Goal: Information Seeking & Learning: Learn about a topic

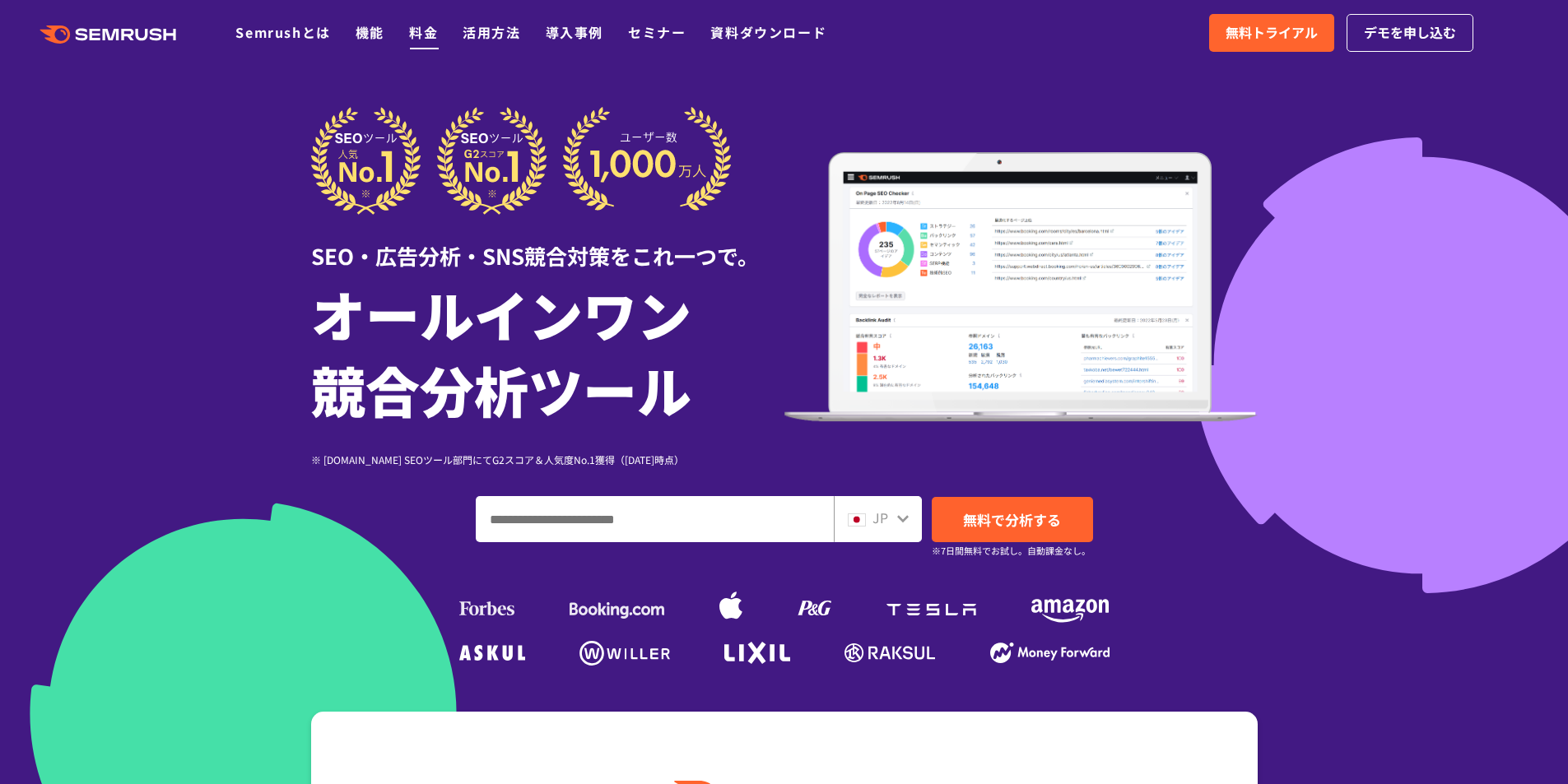
click at [435, 25] on link "料金" at bounding box center [423, 32] width 29 height 20
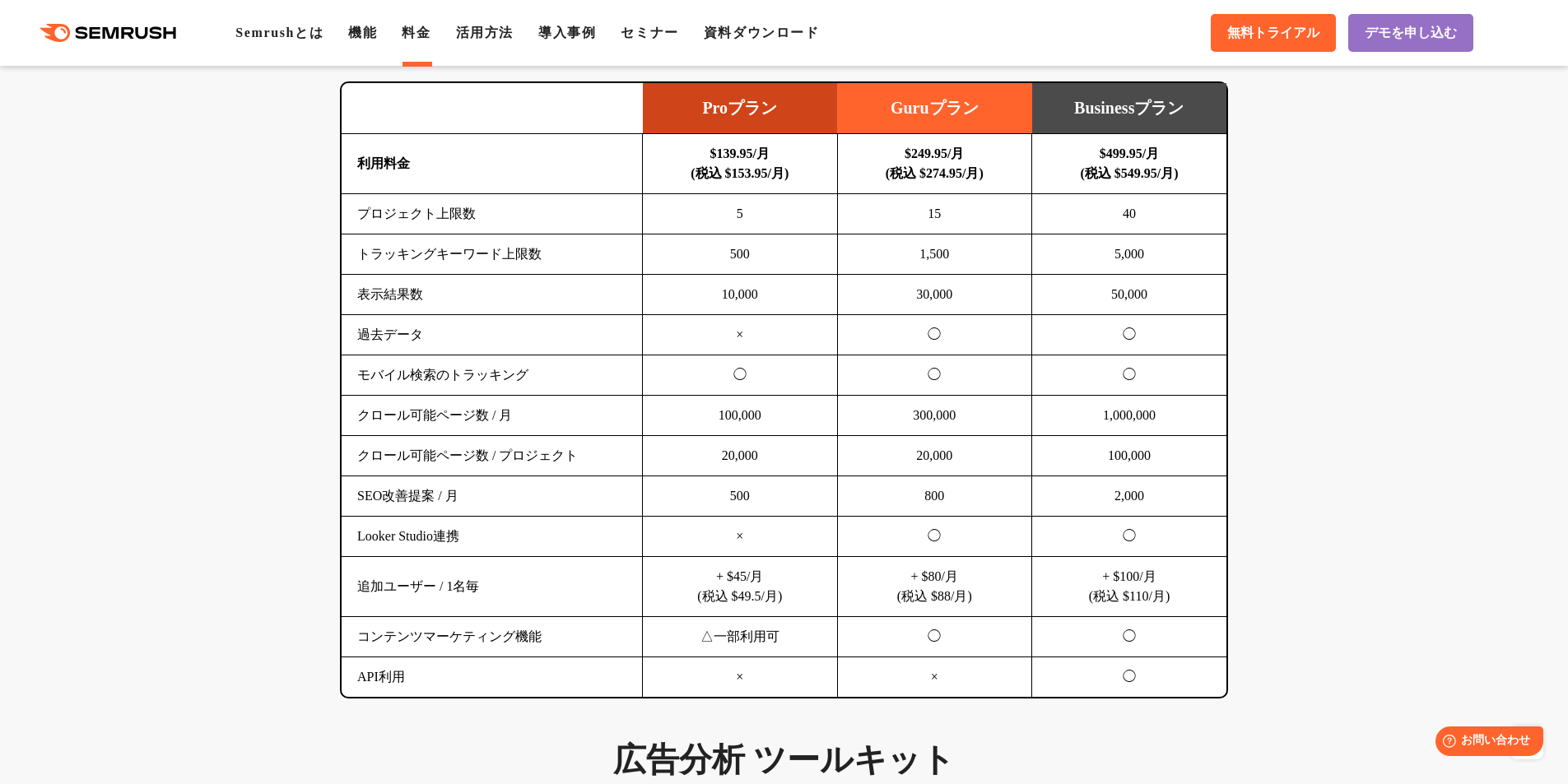
scroll to position [1151, 0]
